Goal: Task Accomplishment & Management: Manage account settings

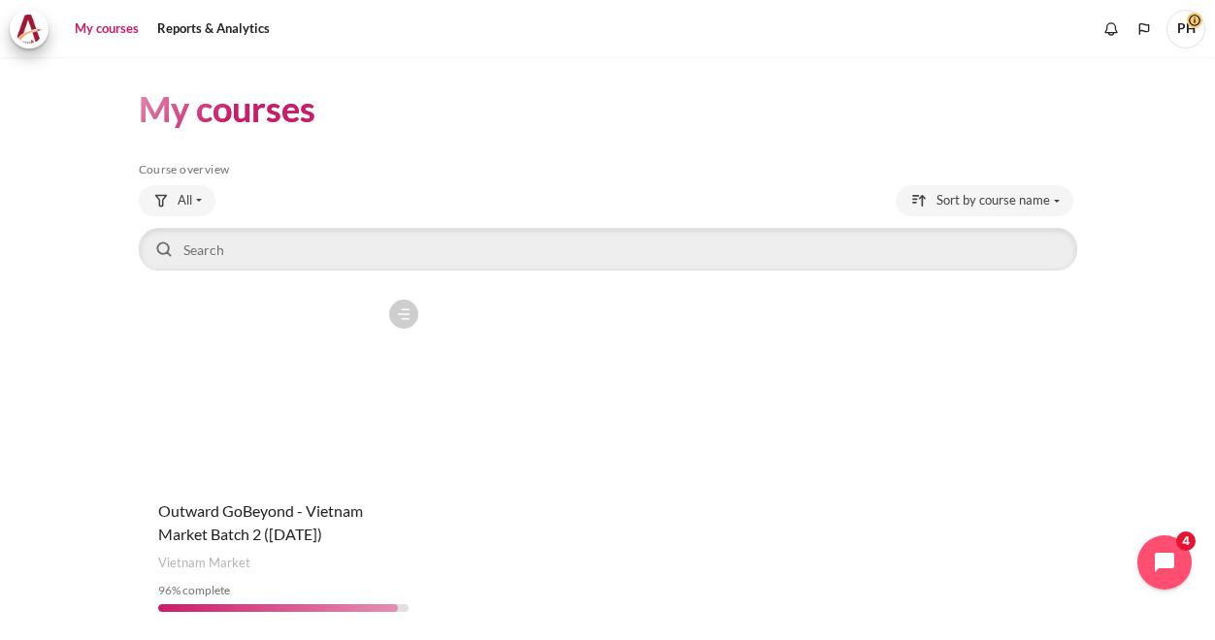
click at [347, 427] on figure "Content" at bounding box center [283, 387] width 289 height 194
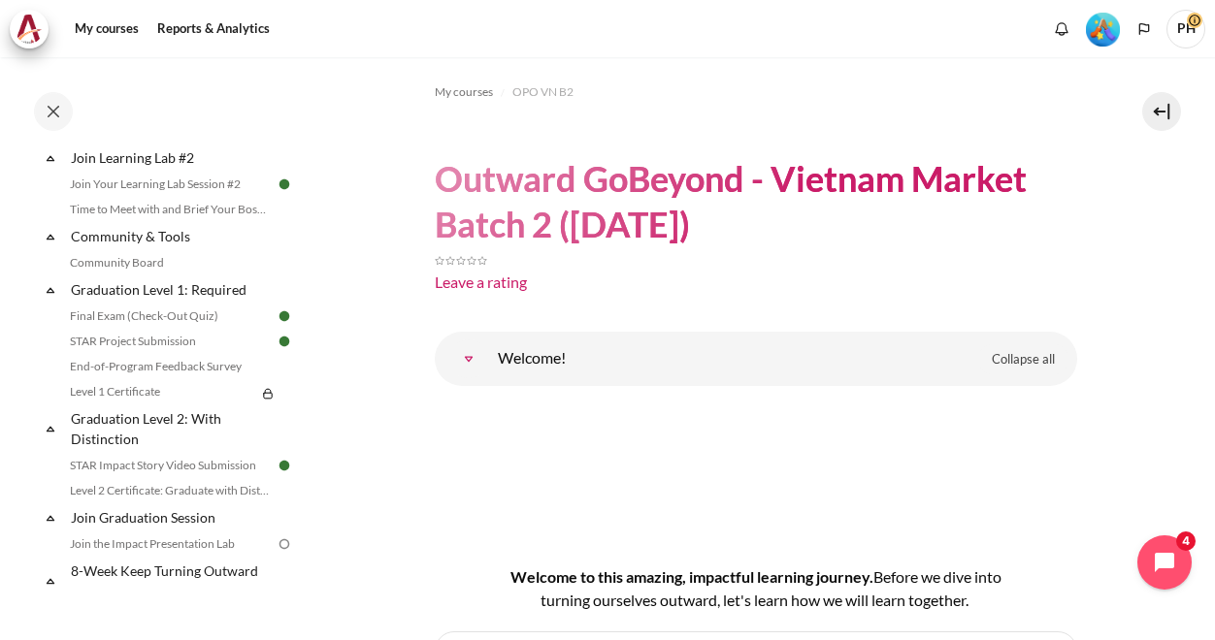
scroll to position [2018, 0]
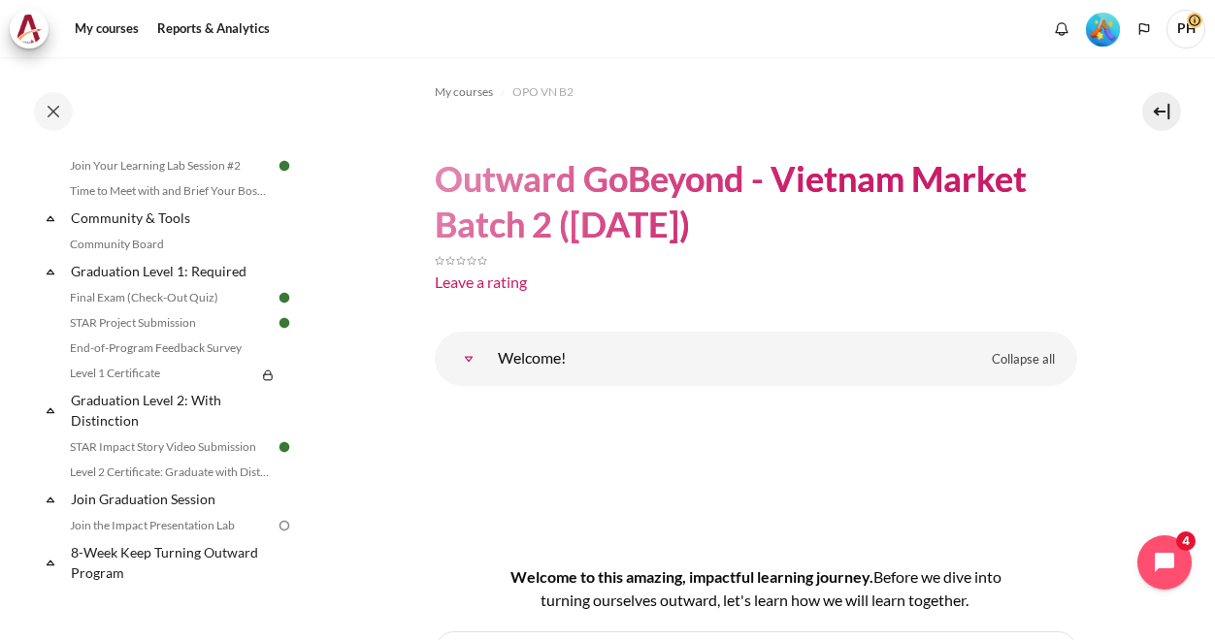
click at [276, 535] on img at bounding box center [284, 525] width 17 height 17
click at [233, 537] on link "Join the Impact Presentation Lab" at bounding box center [169, 525] width 211 height 23
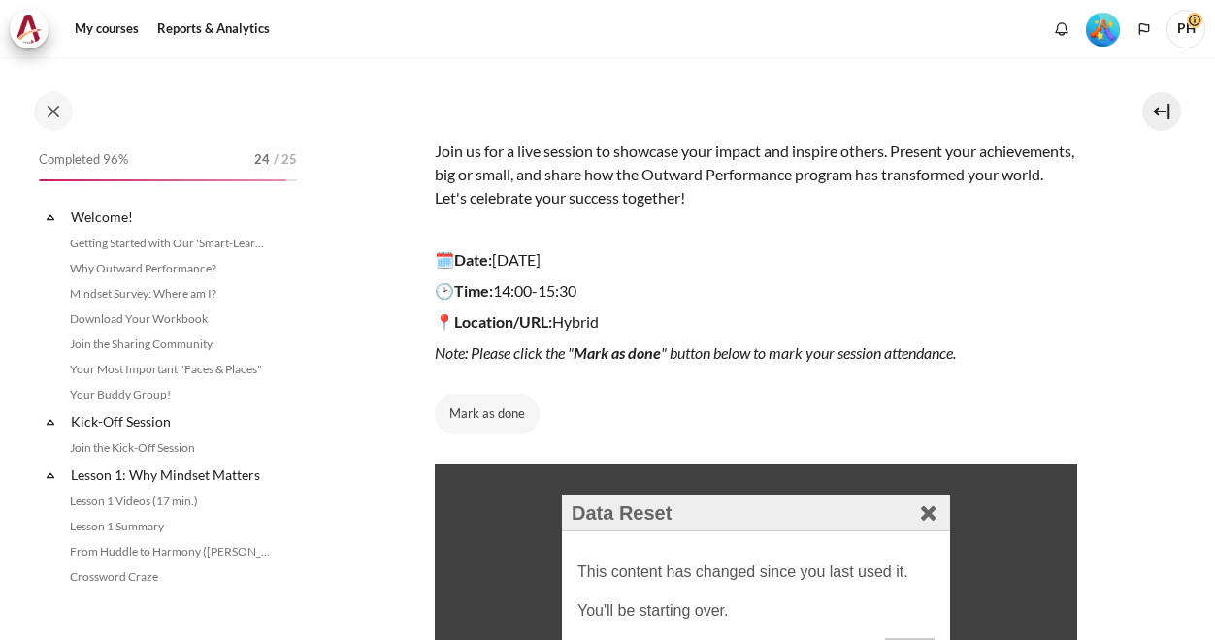
scroll to position [2197, 0]
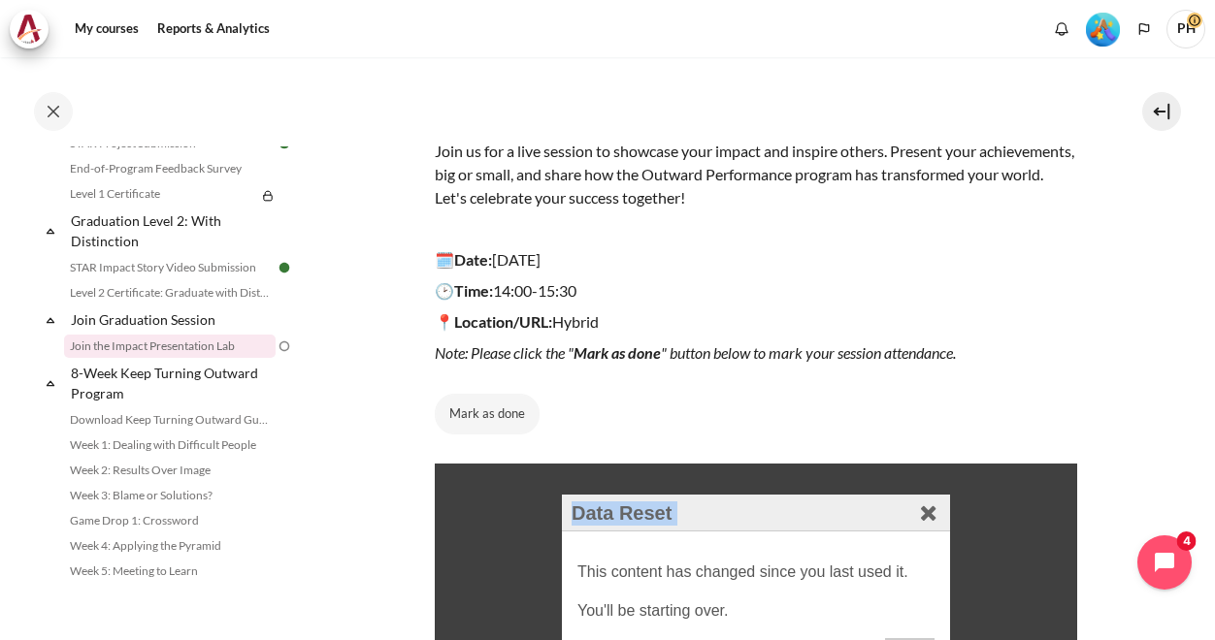
drag, startPoint x: 434, startPoint y: 463, endPoint x: 501, endPoint y: 415, distance: 82.1
click at [501, 463] on html "Data Reset This content has changed since you last used it. You'll be starting …" at bounding box center [755, 590] width 642 height 254
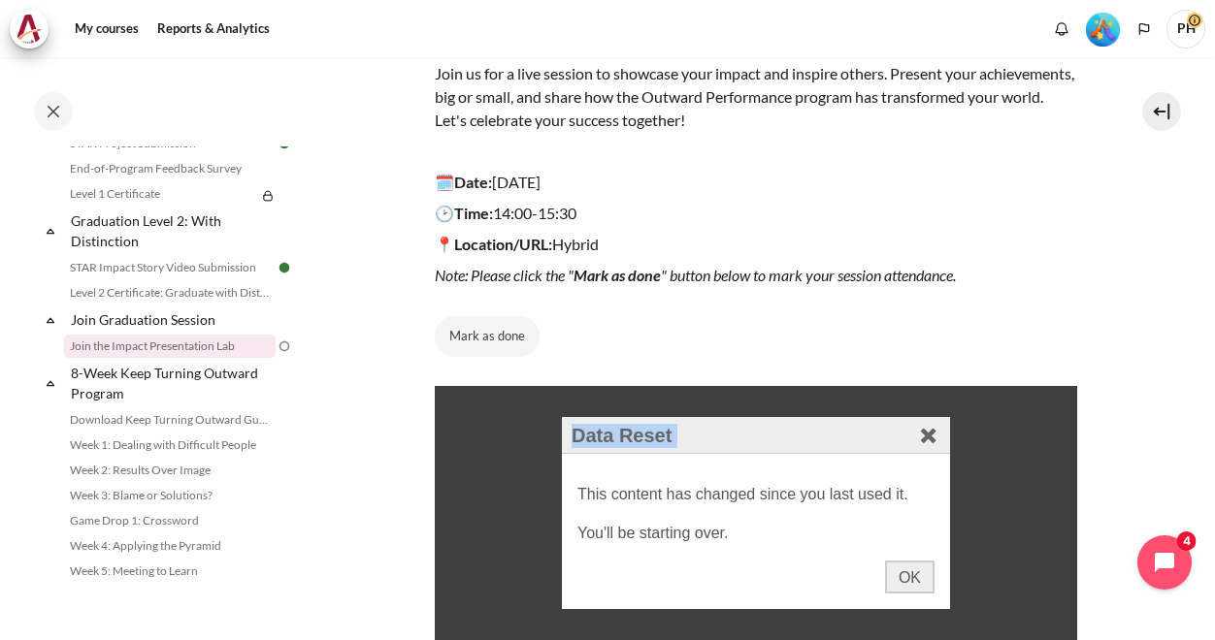
scroll to position [311, 0]
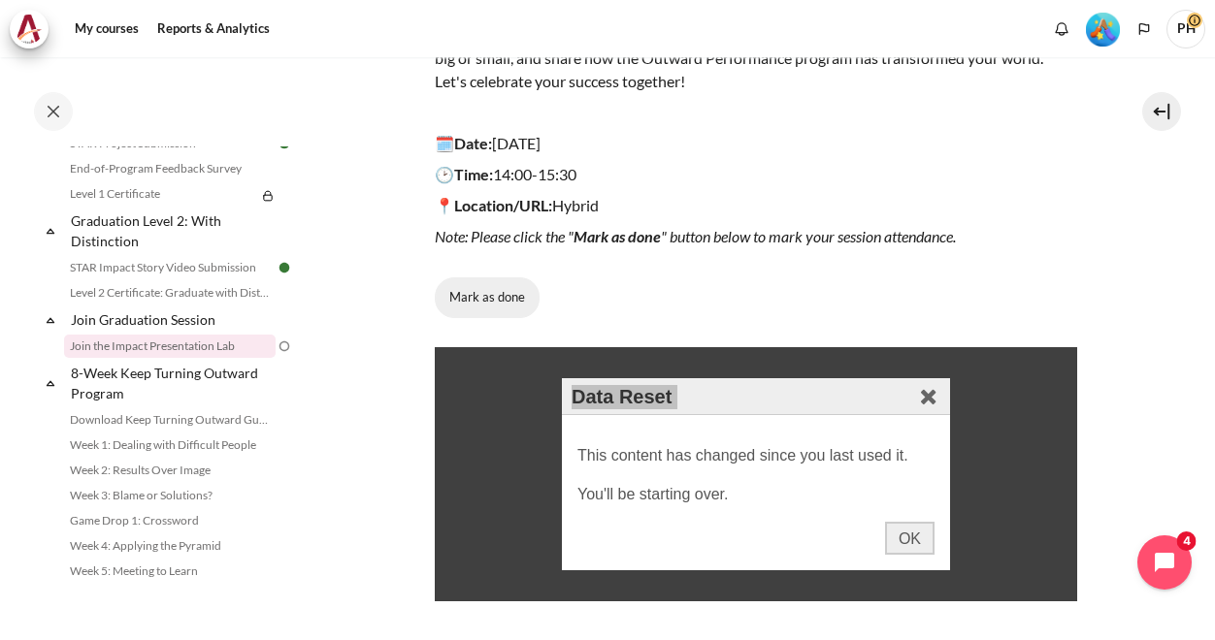
click at [460, 288] on button "Mark as done" at bounding box center [487, 297] width 105 height 41
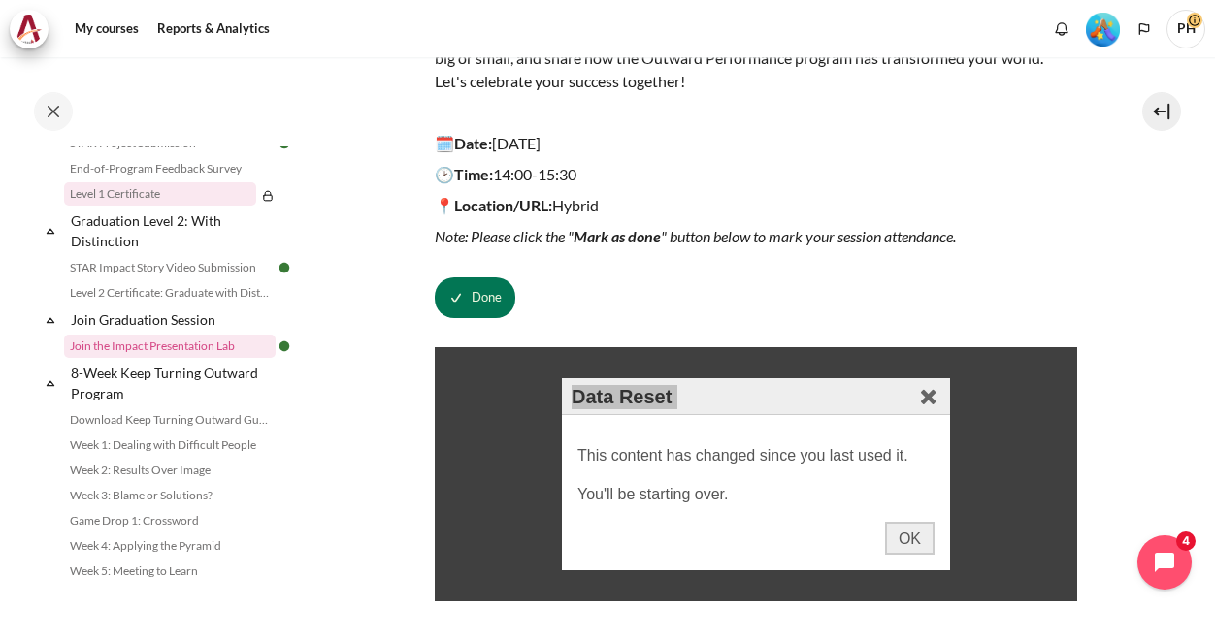
click at [161, 206] on link "Level 1 Certificate" at bounding box center [160, 193] width 192 height 23
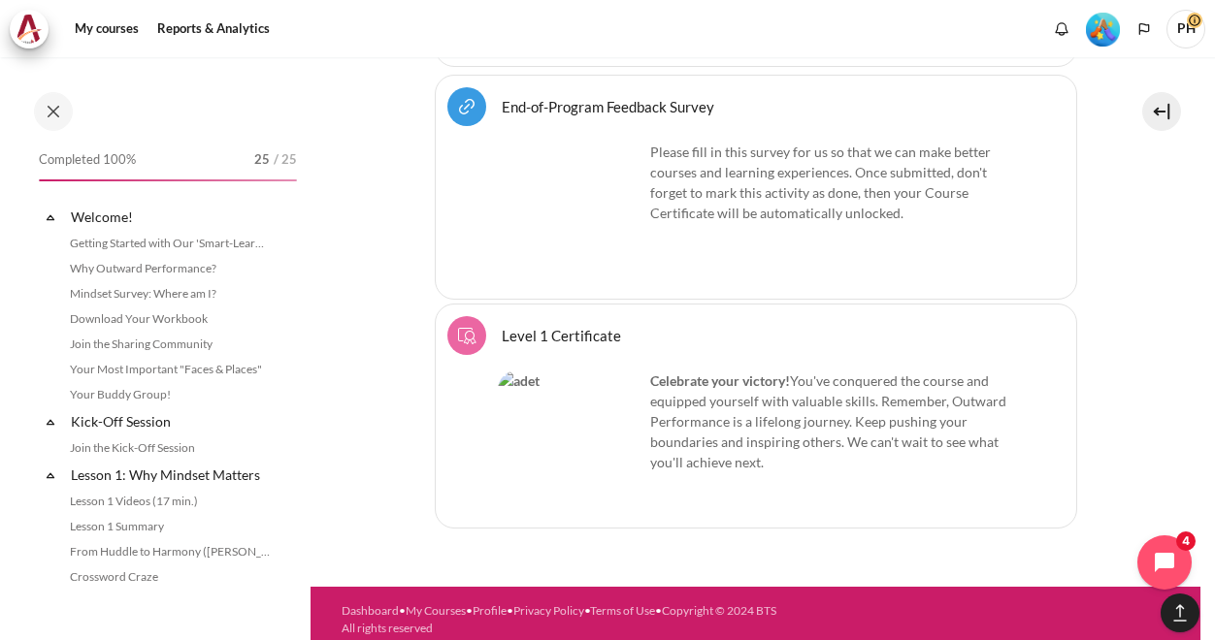
scroll to position [2045, 0]
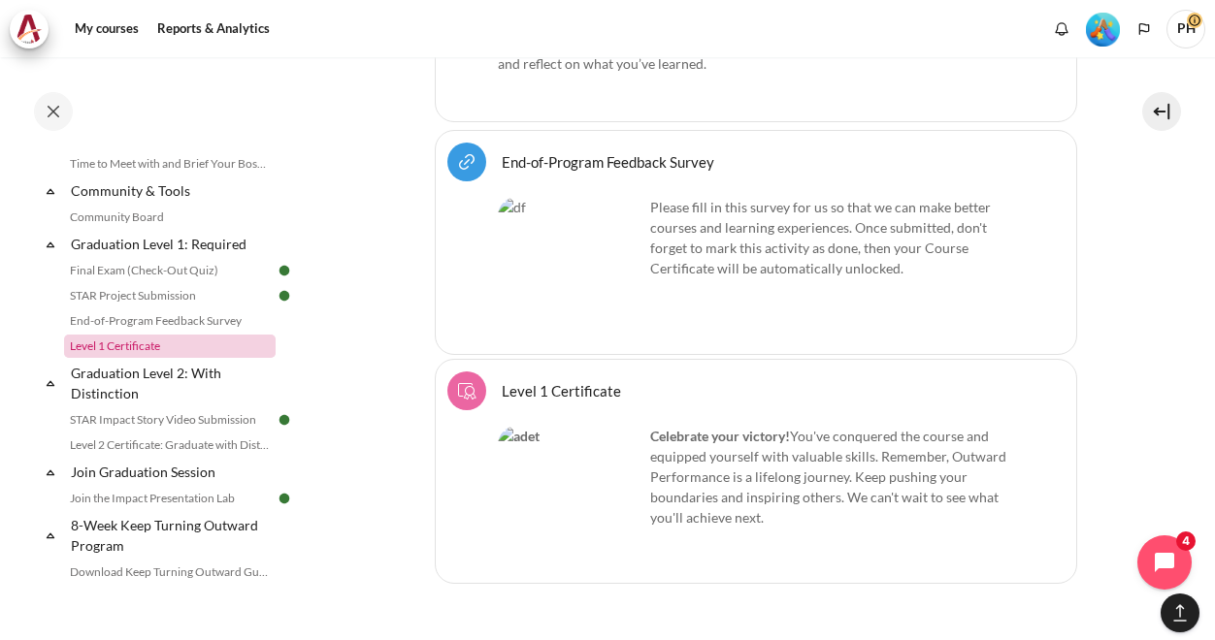
click at [146, 358] on link "Level 1 Certificate" at bounding box center [169, 346] width 211 height 23
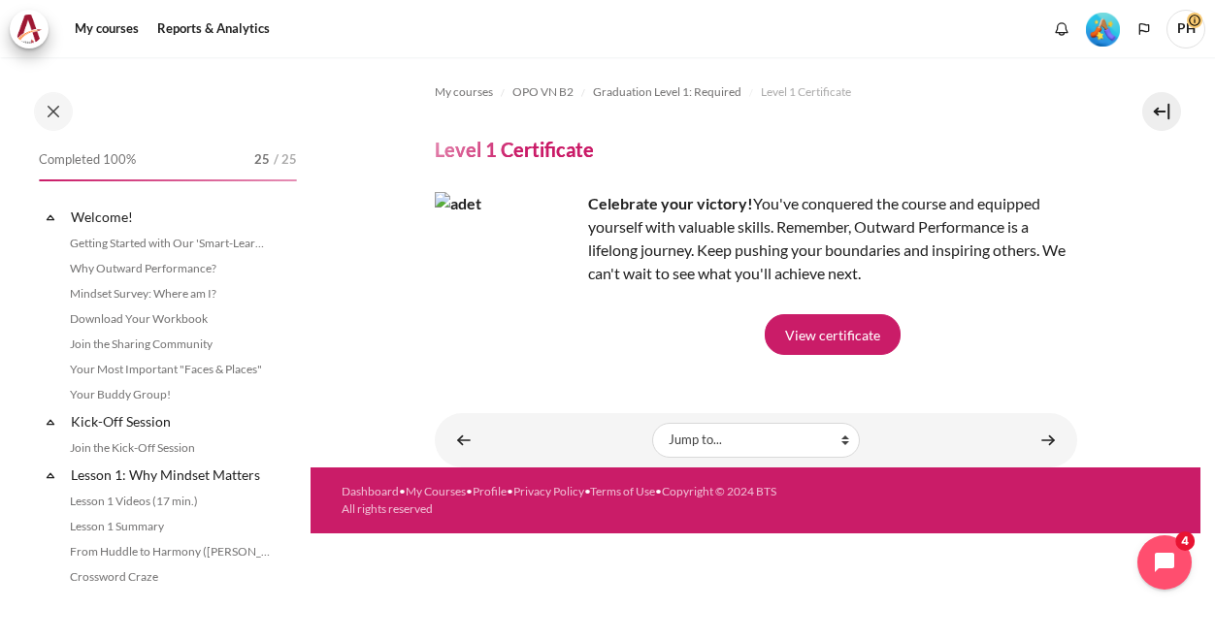
scroll to position [2045, 0]
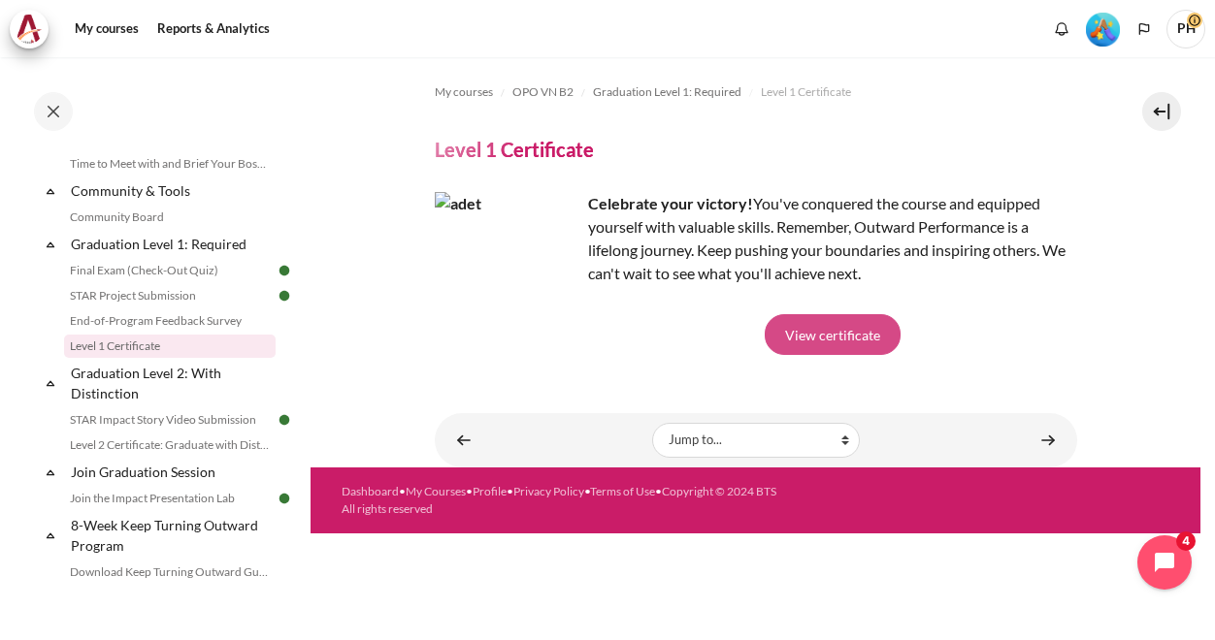
click at [843, 341] on link "View certificate" at bounding box center [832, 334] width 136 height 41
